Goal: Find specific page/section: Find specific page/section

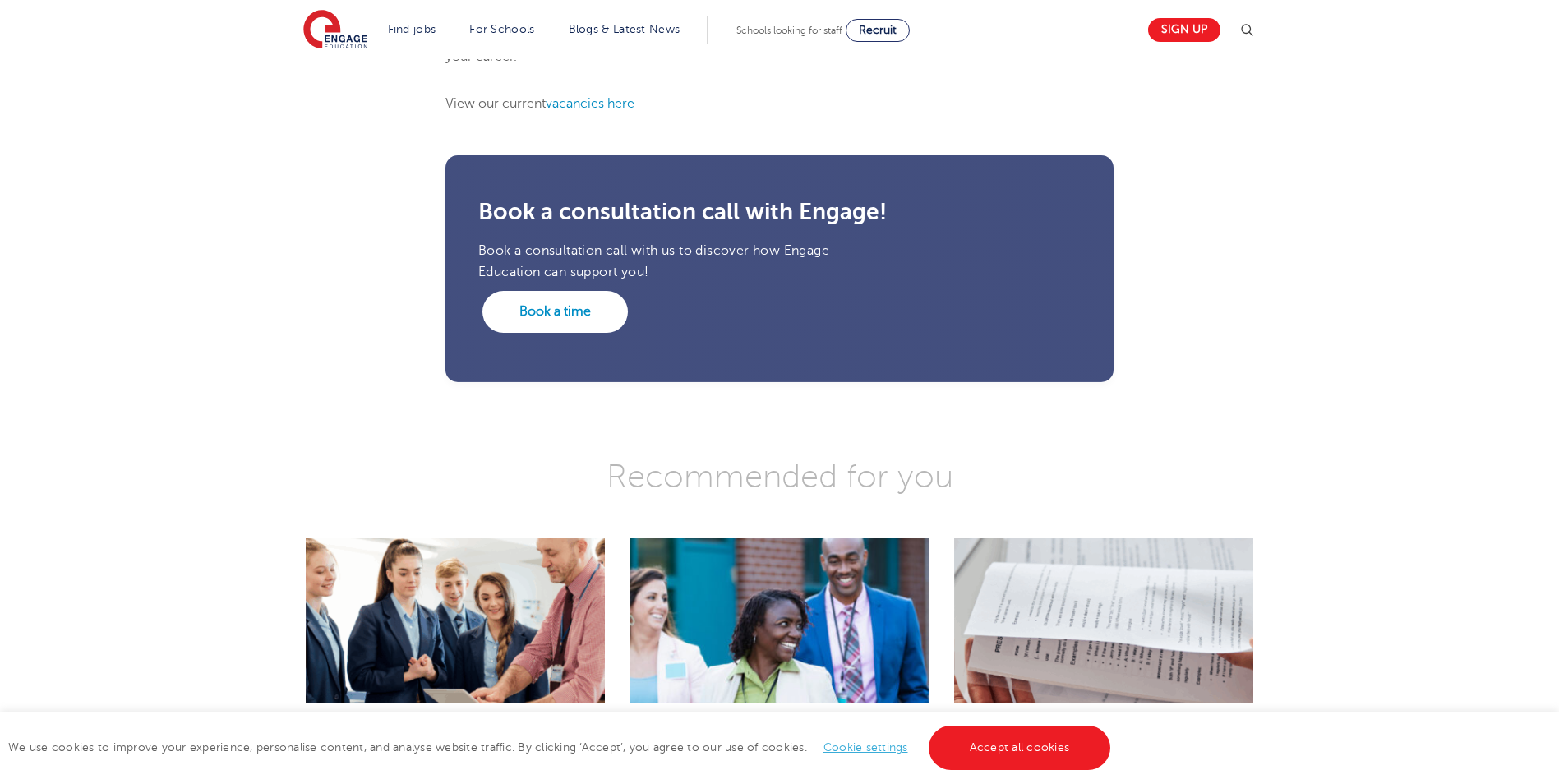
scroll to position [2219, 0]
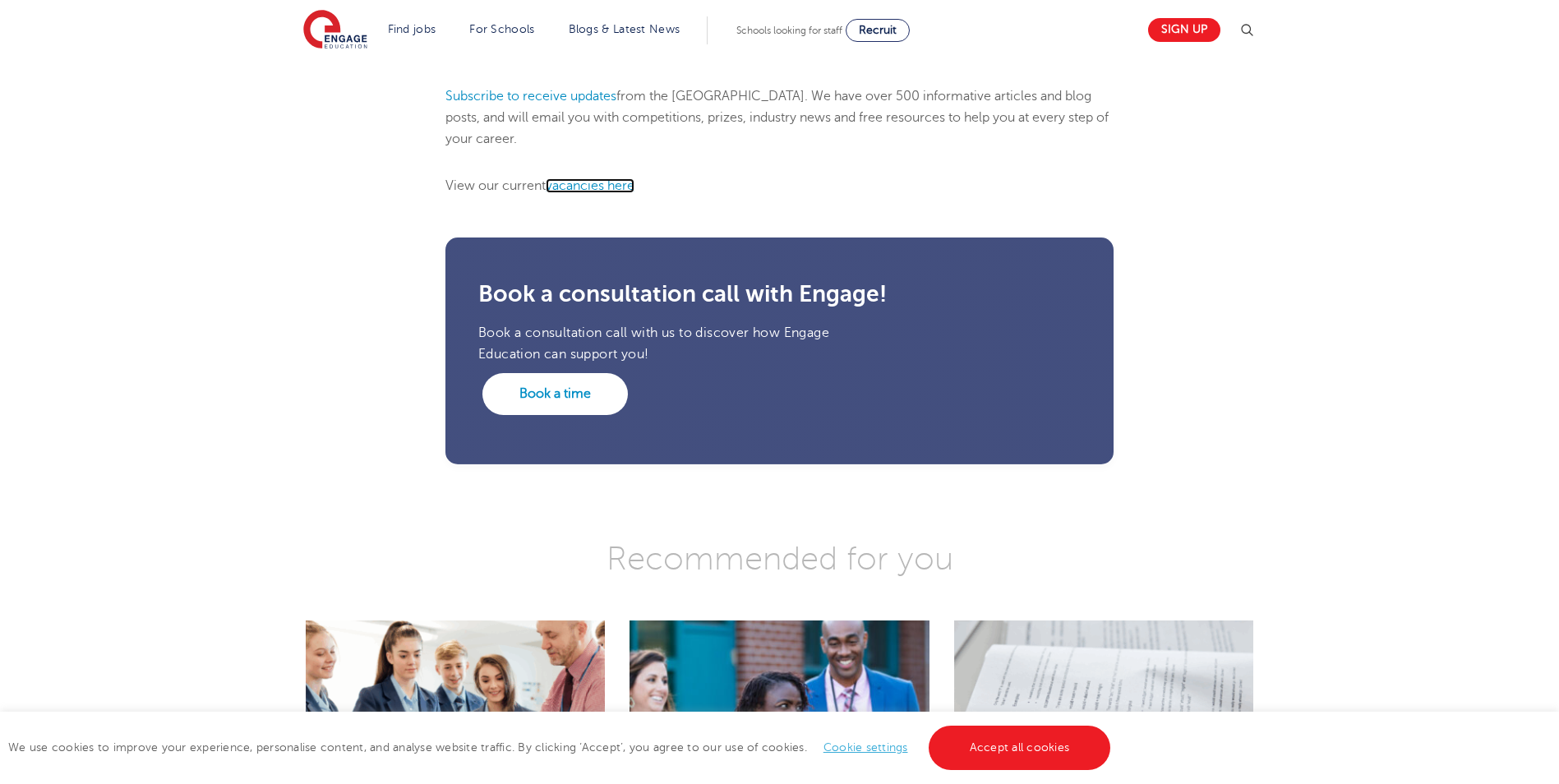
click at [588, 183] on link "vacancies here" at bounding box center [591, 186] width 89 height 15
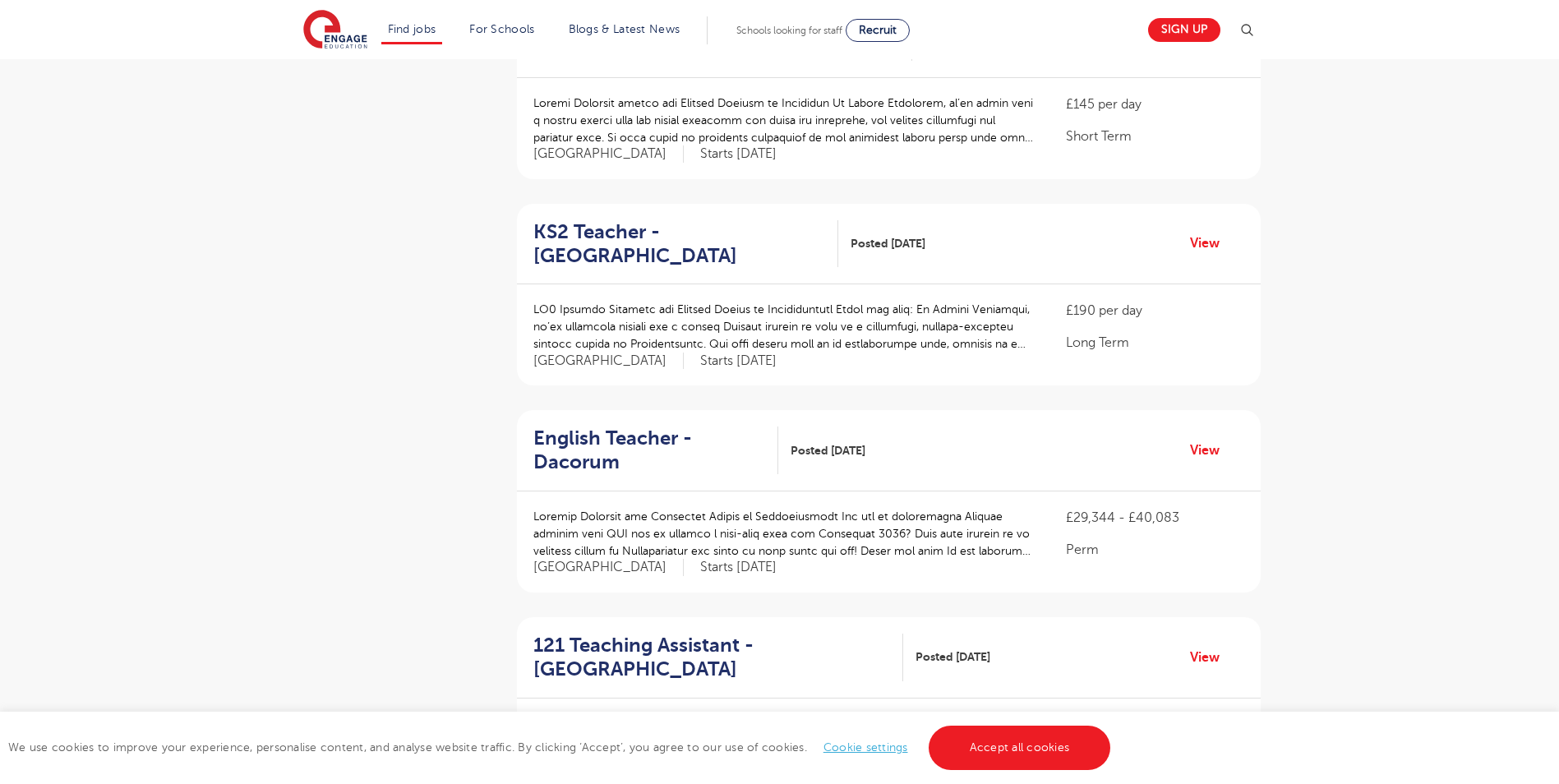
scroll to position [904, 0]
